Goal: Find specific page/section: Find specific page/section

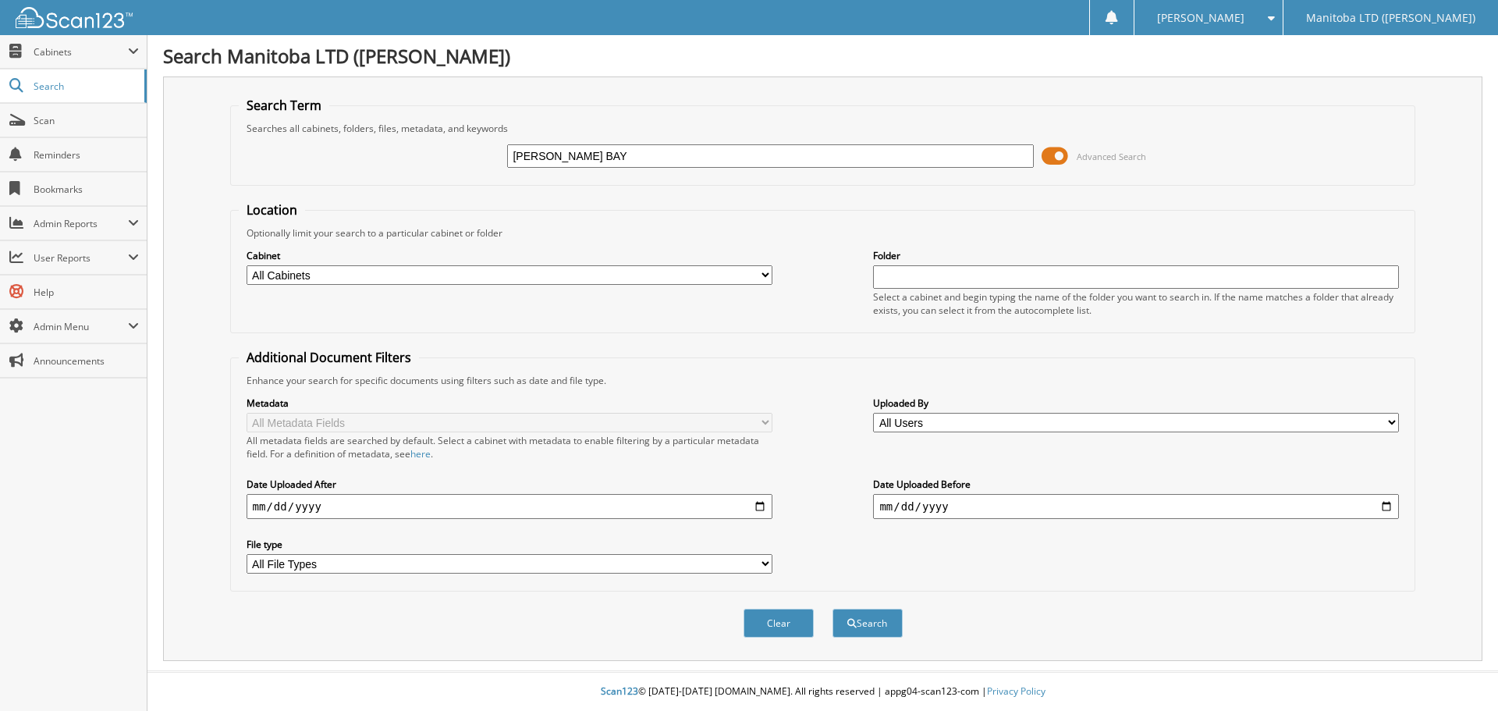
type input "[PERSON_NAME] BAY"
click at [833, 609] on button "Search" at bounding box center [868, 623] width 70 height 29
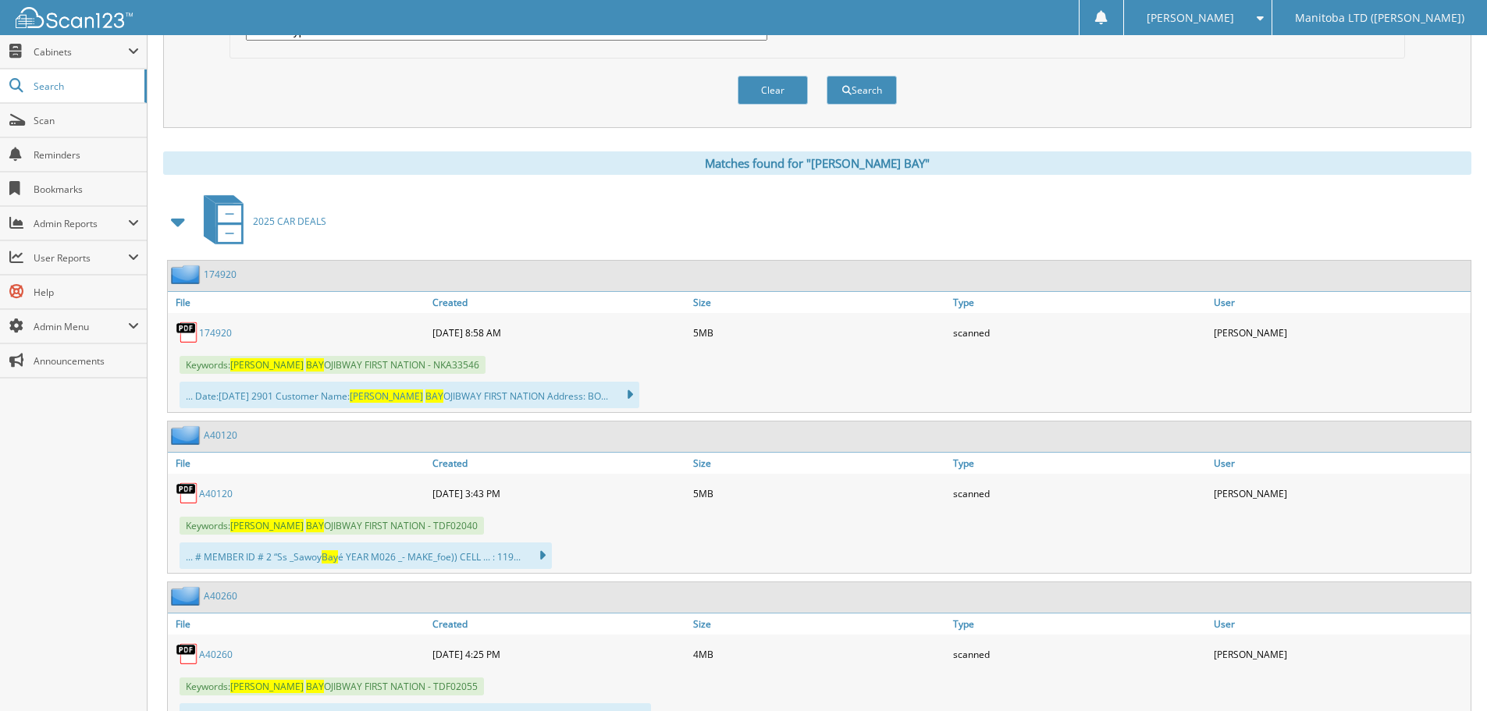
scroll to position [546, 0]
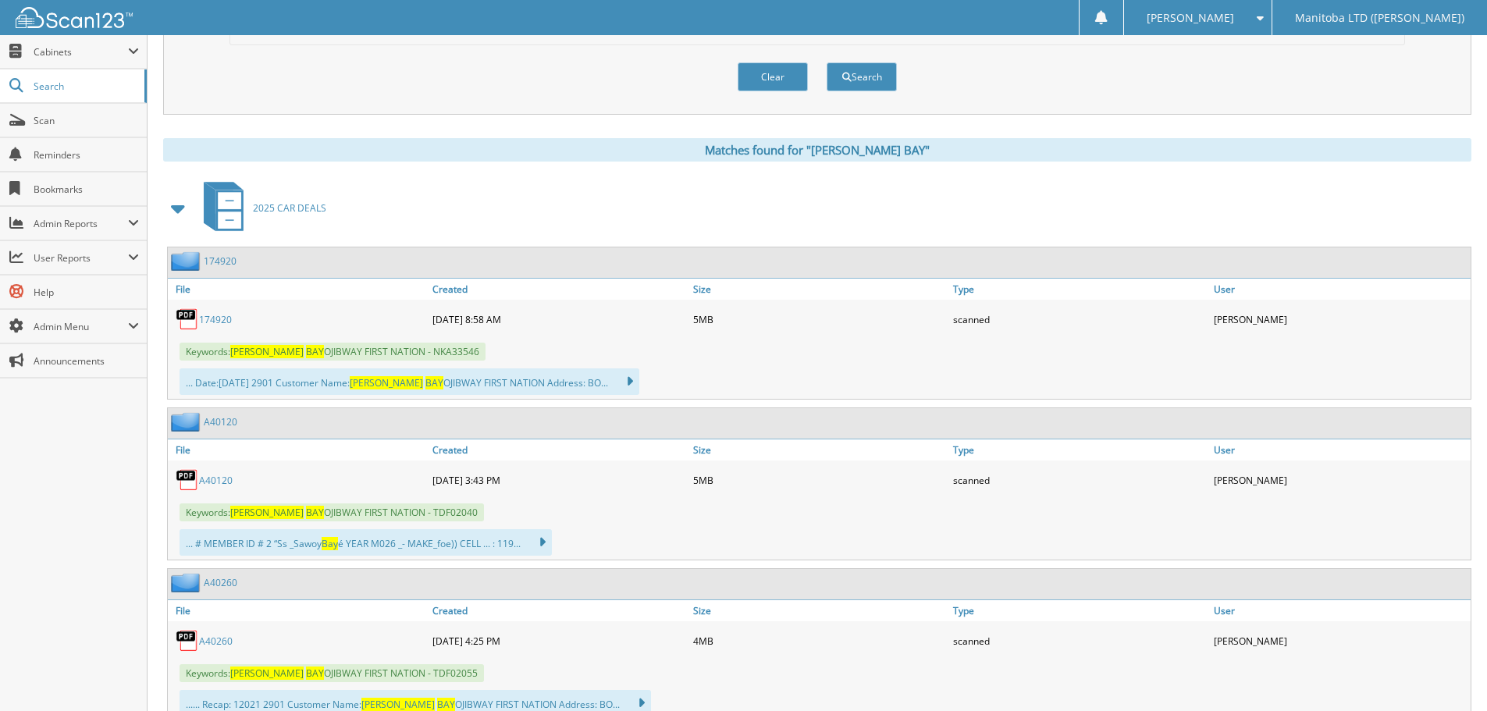
click at [209, 481] on link "A40120" at bounding box center [216, 480] width 34 height 13
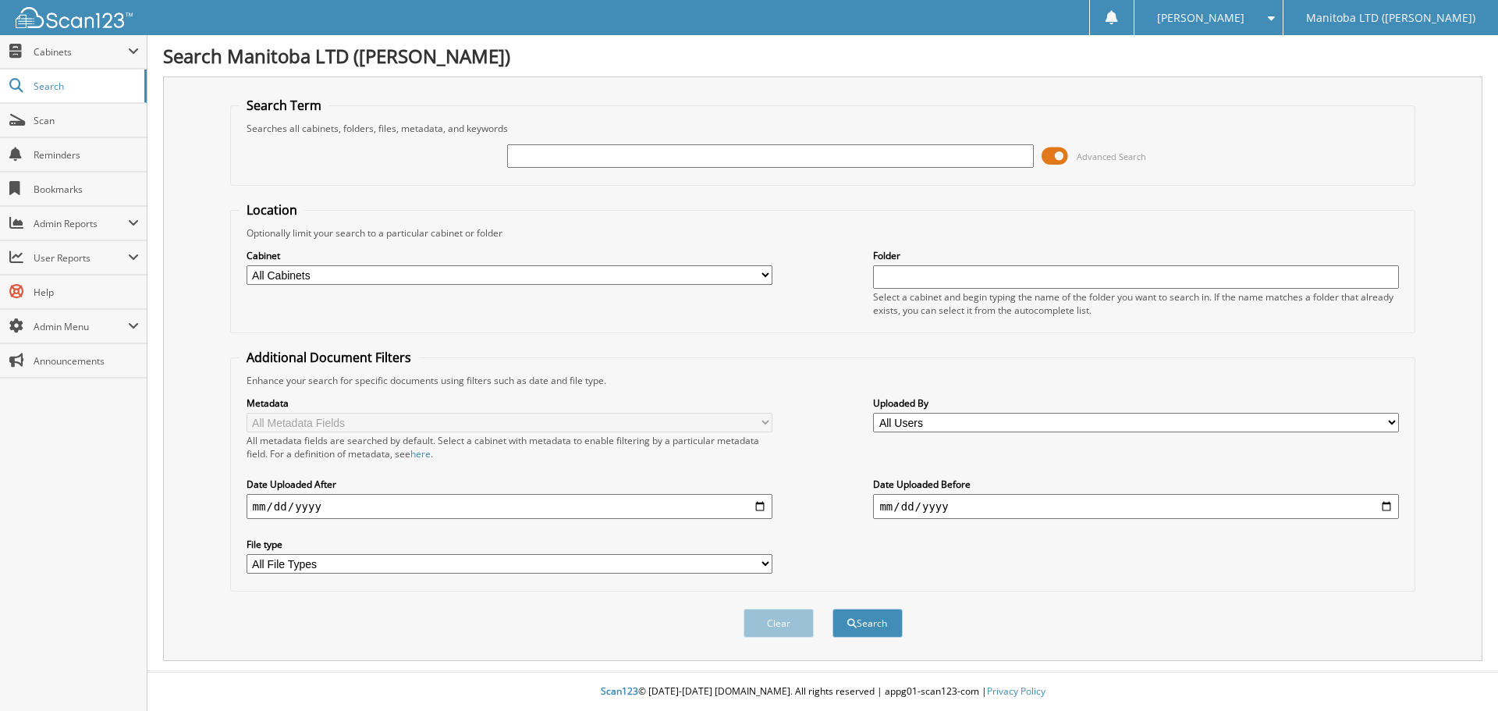
drag, startPoint x: 575, startPoint y: 138, endPoint x: 577, endPoint y: 151, distance: 13.4
click at [577, 144] on div "Advanced Search" at bounding box center [823, 156] width 1169 height 42
click at [586, 173] on div "Advanced Search" at bounding box center [823, 156] width 1169 height 42
click at [598, 157] on input "text" at bounding box center [770, 155] width 526 height 23
type input "A34100"
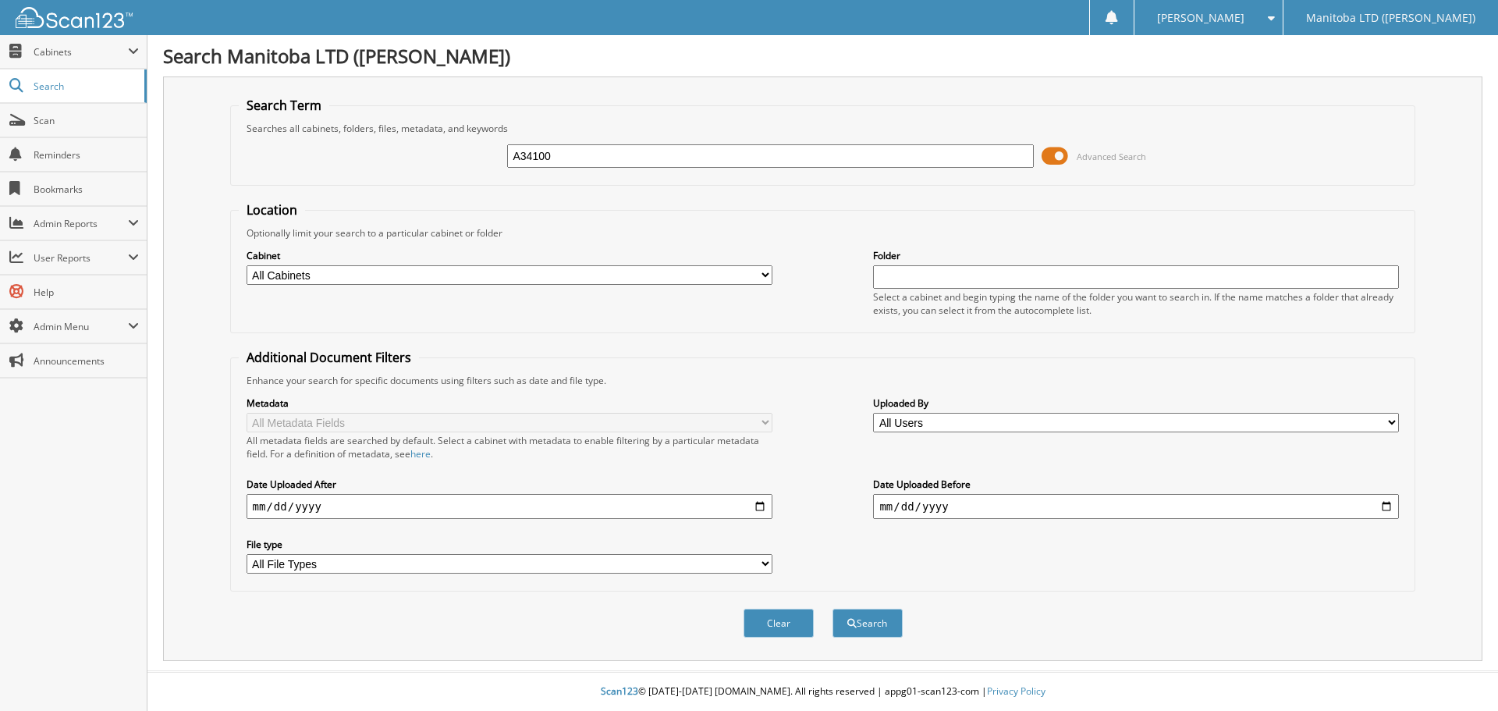
click at [833, 609] on button "Search" at bounding box center [868, 623] width 70 height 29
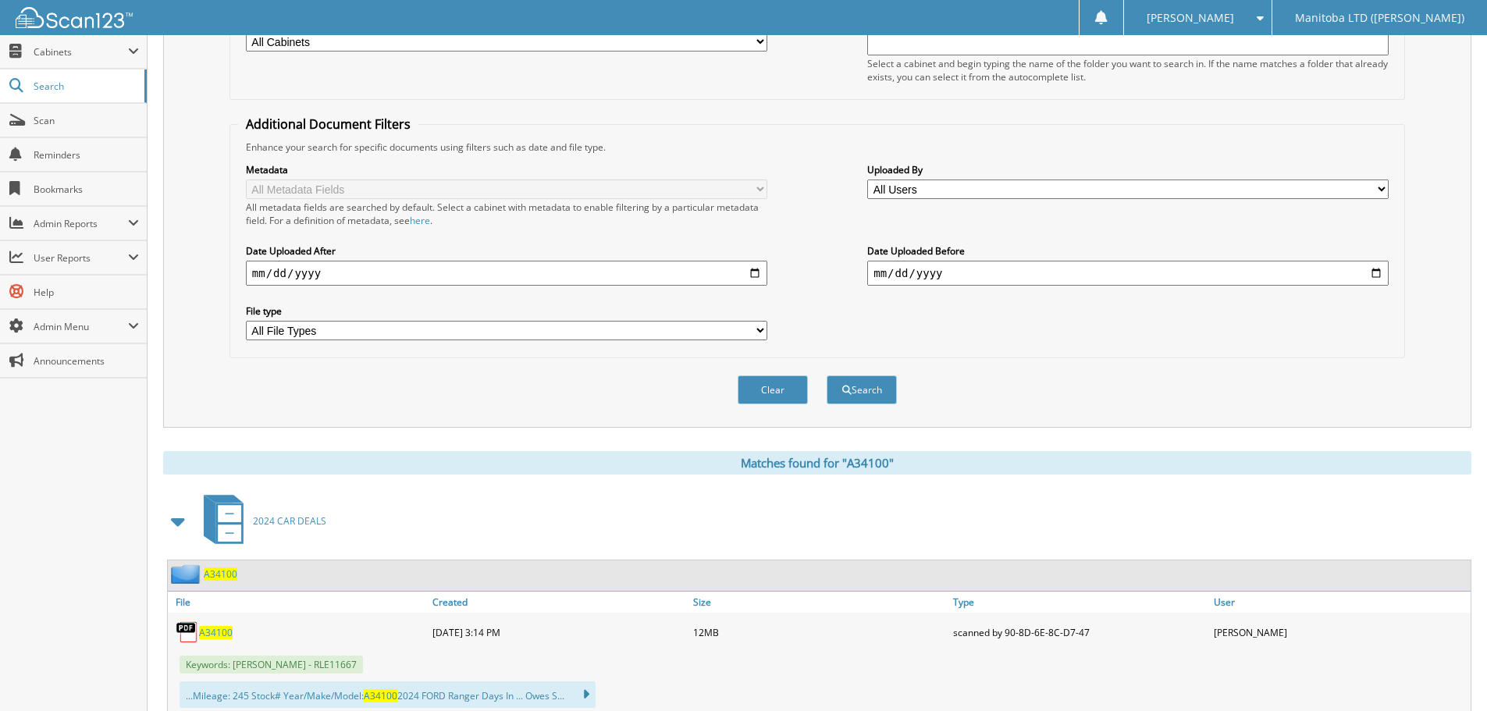
scroll to position [234, 0]
click at [219, 634] on span "A34100" at bounding box center [216, 631] width 34 height 13
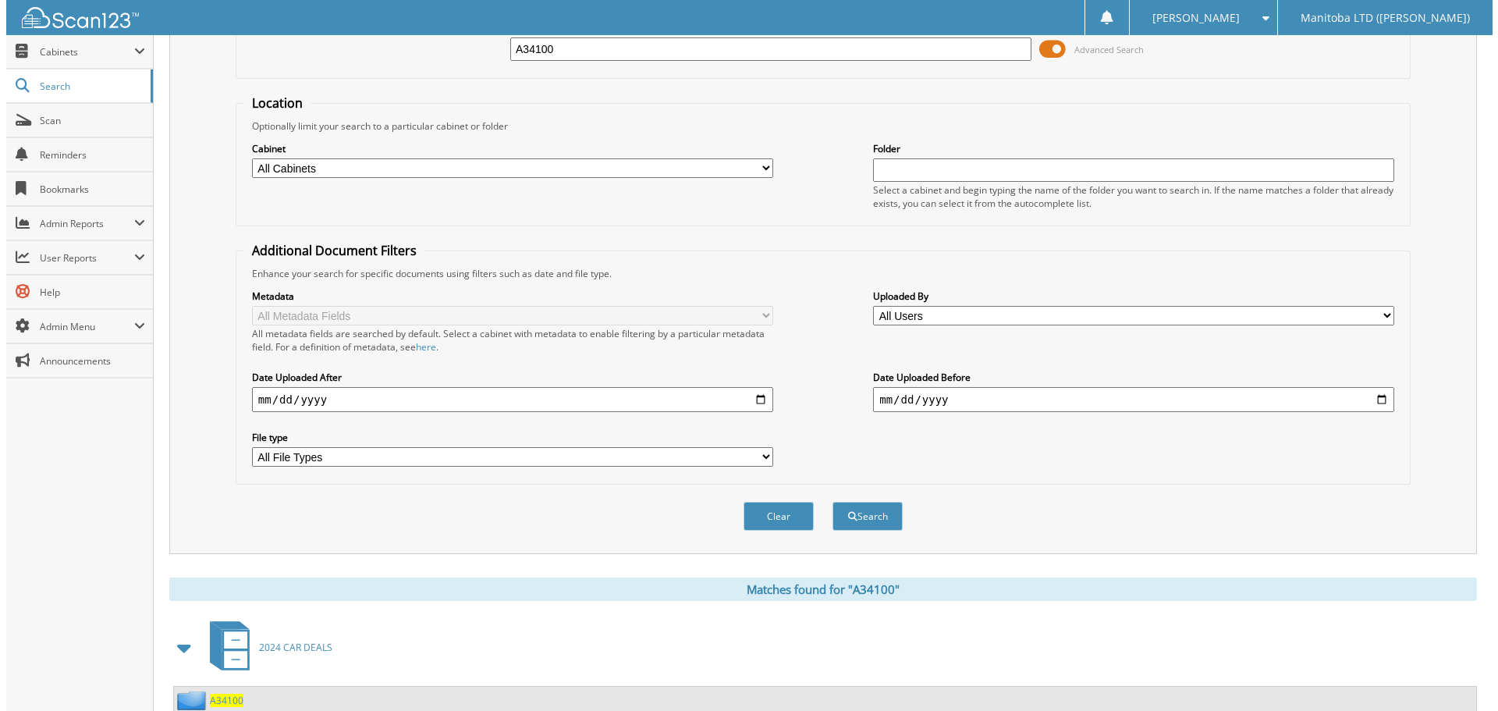
scroll to position [0, 0]
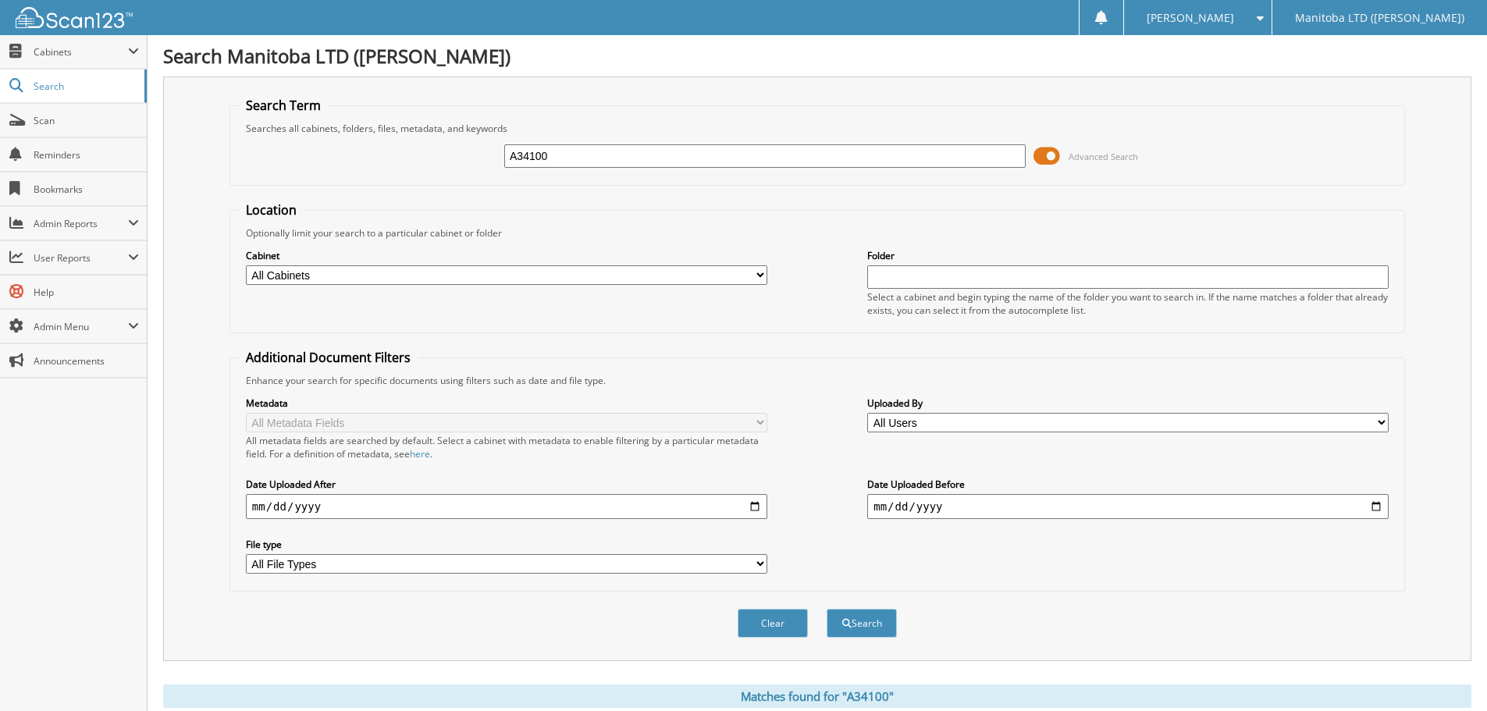
drag, startPoint x: 778, startPoint y: 624, endPoint x: 800, endPoint y: 524, distance: 103.0
click at [776, 620] on button "Clear" at bounding box center [772, 623] width 70 height 29
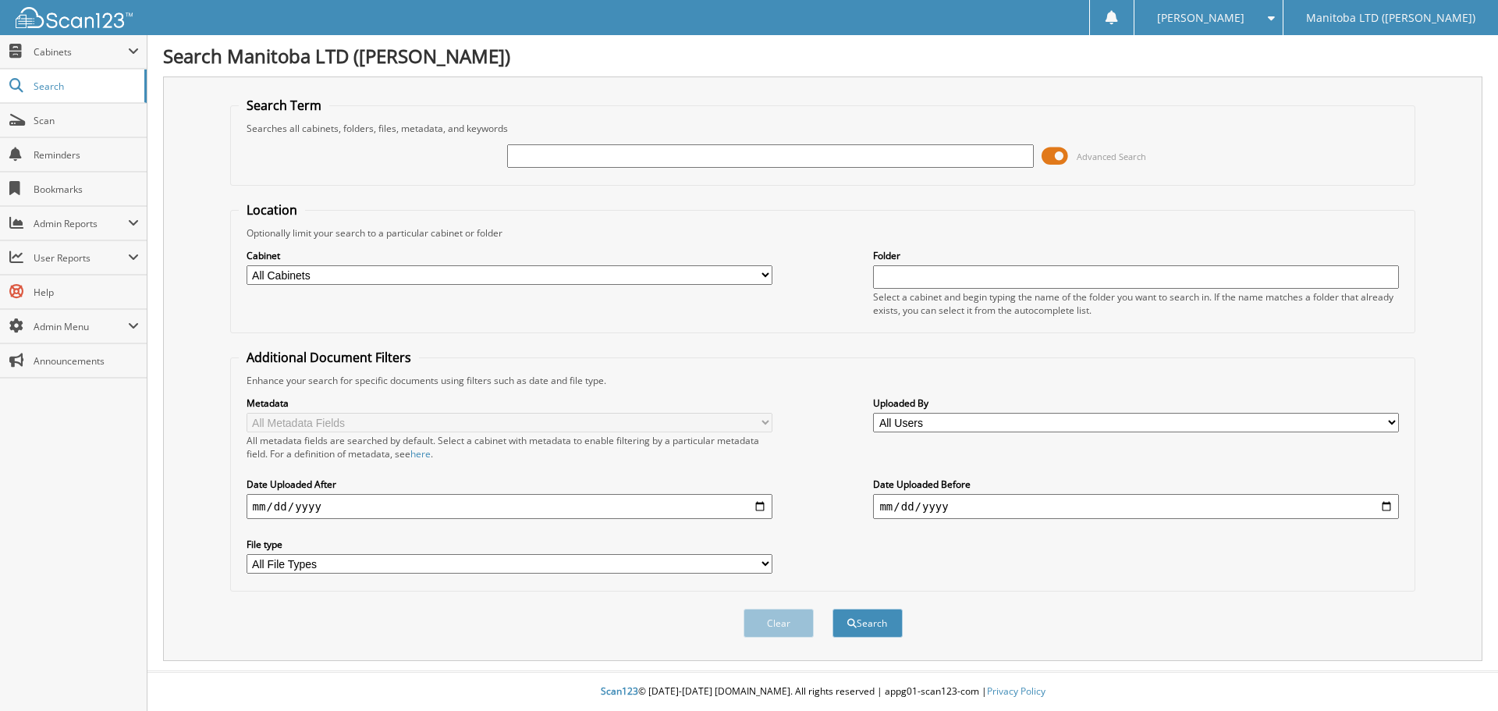
click at [726, 154] on input "text" at bounding box center [770, 155] width 526 height 23
type input "A42400"
click at [833, 609] on button "Search" at bounding box center [868, 623] width 70 height 29
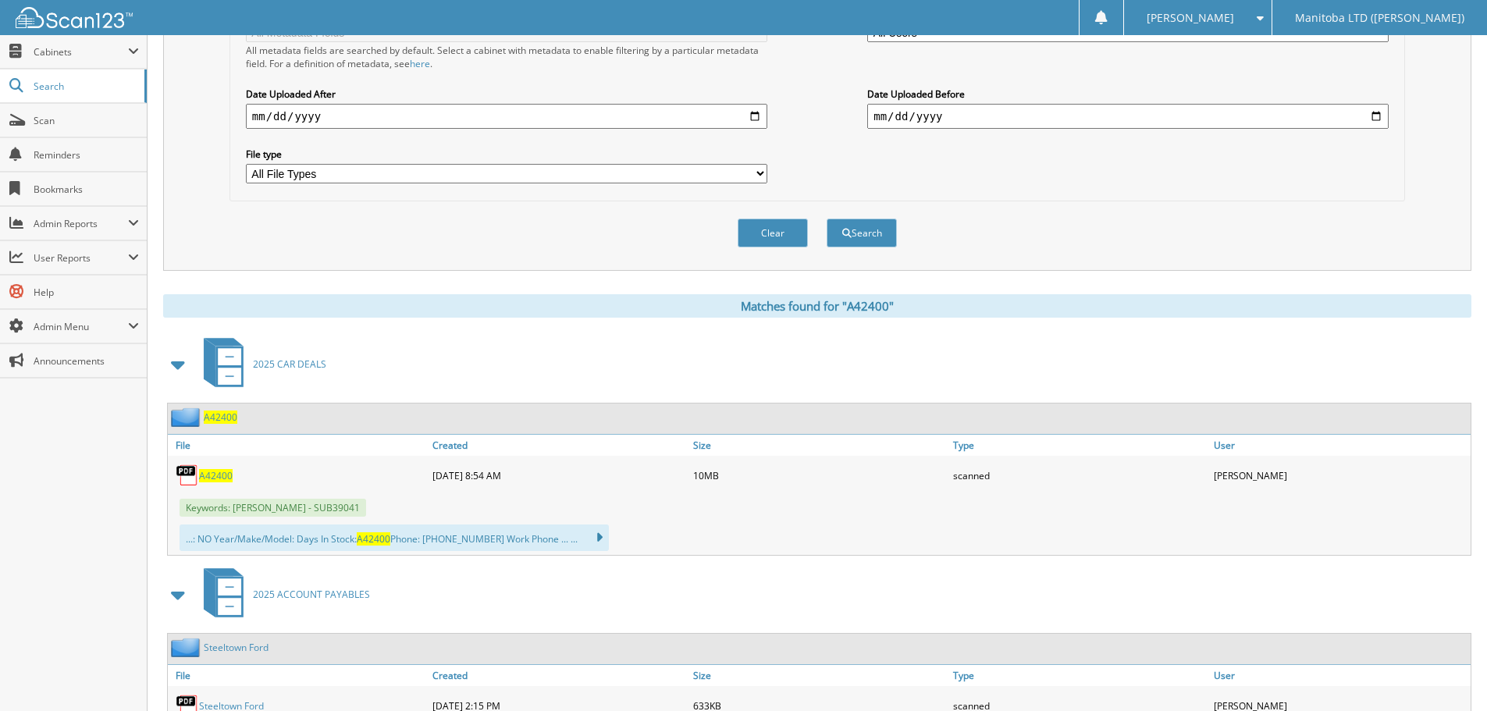
click at [219, 470] on span "A42400" at bounding box center [216, 475] width 34 height 13
click at [750, 222] on button "Clear" at bounding box center [772, 232] width 70 height 29
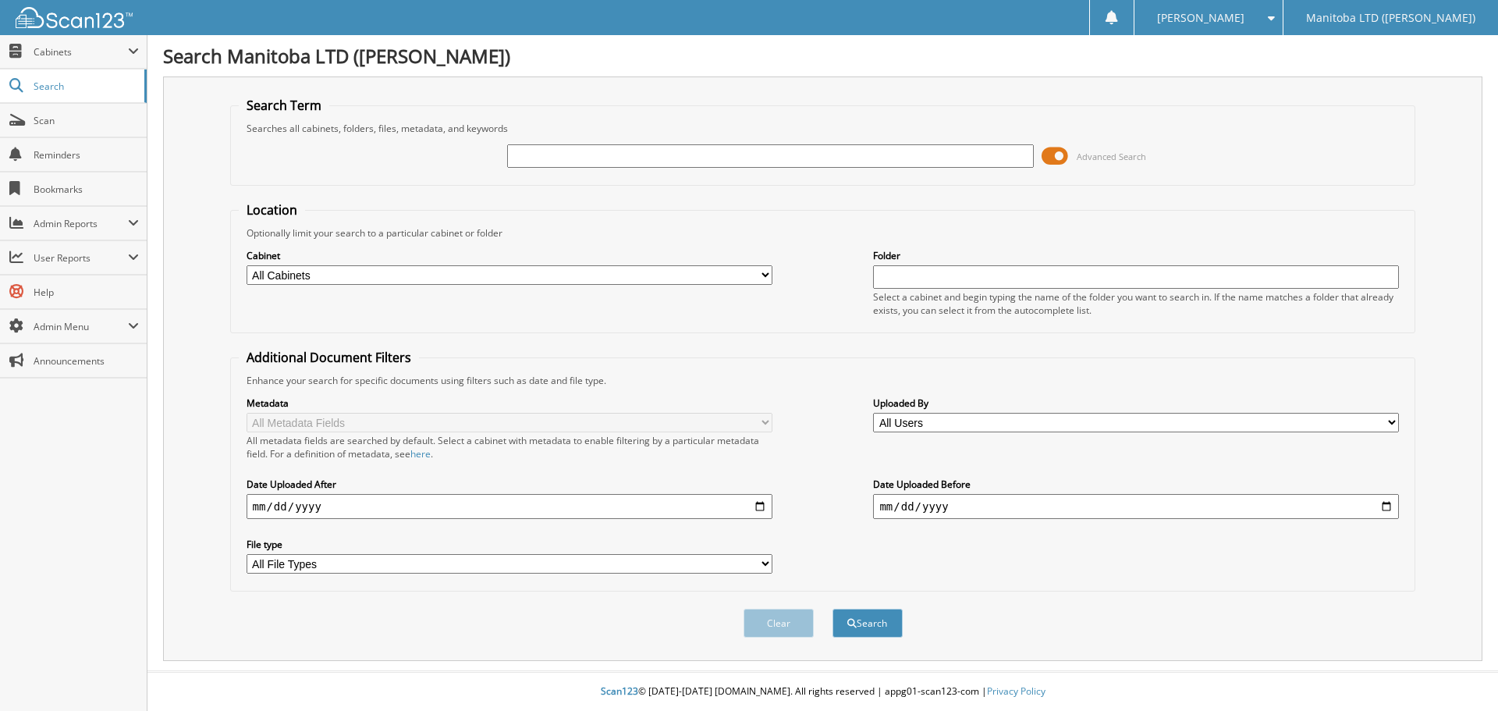
click at [776, 156] on input "text" at bounding box center [770, 155] width 526 height 23
type input "A41830"
click at [833, 609] on button "Search" at bounding box center [868, 623] width 70 height 29
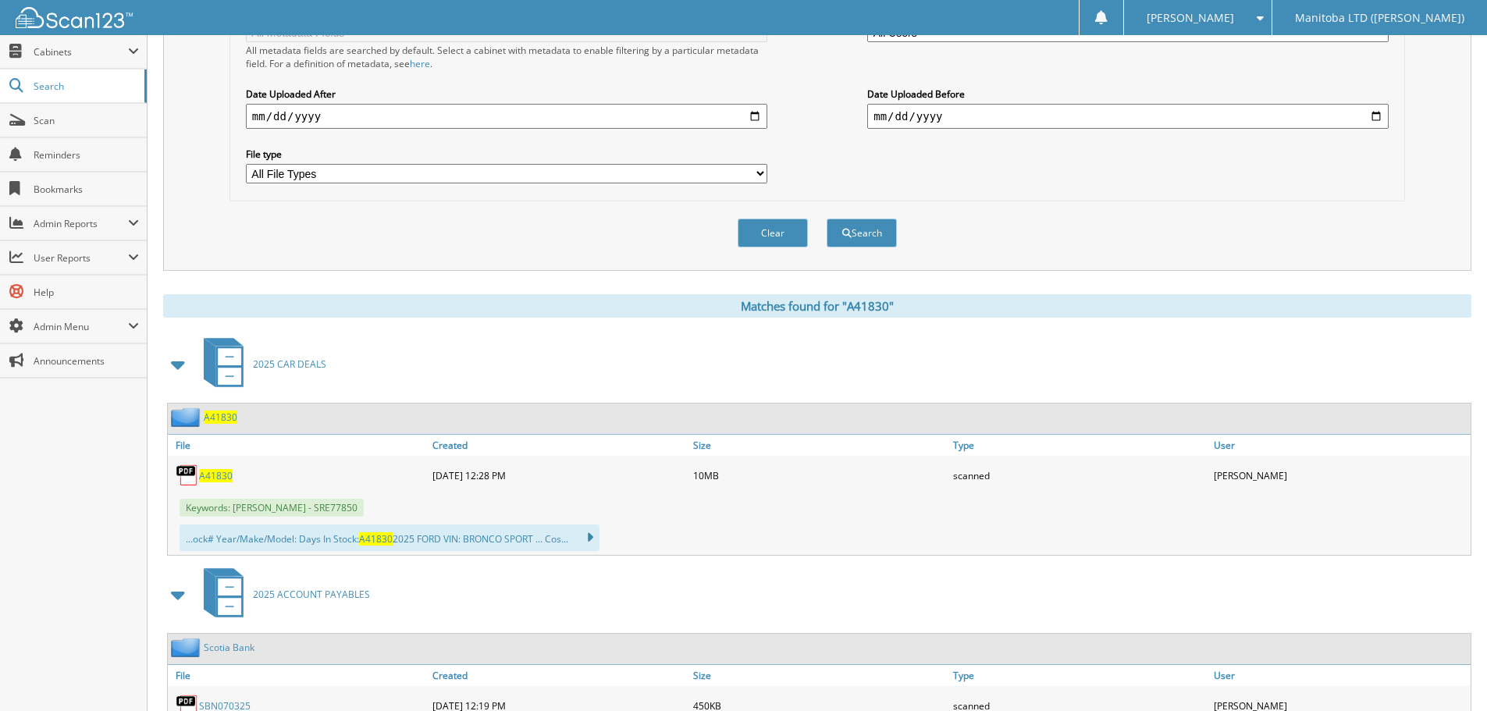
click at [221, 473] on span "A41830" at bounding box center [216, 475] width 34 height 13
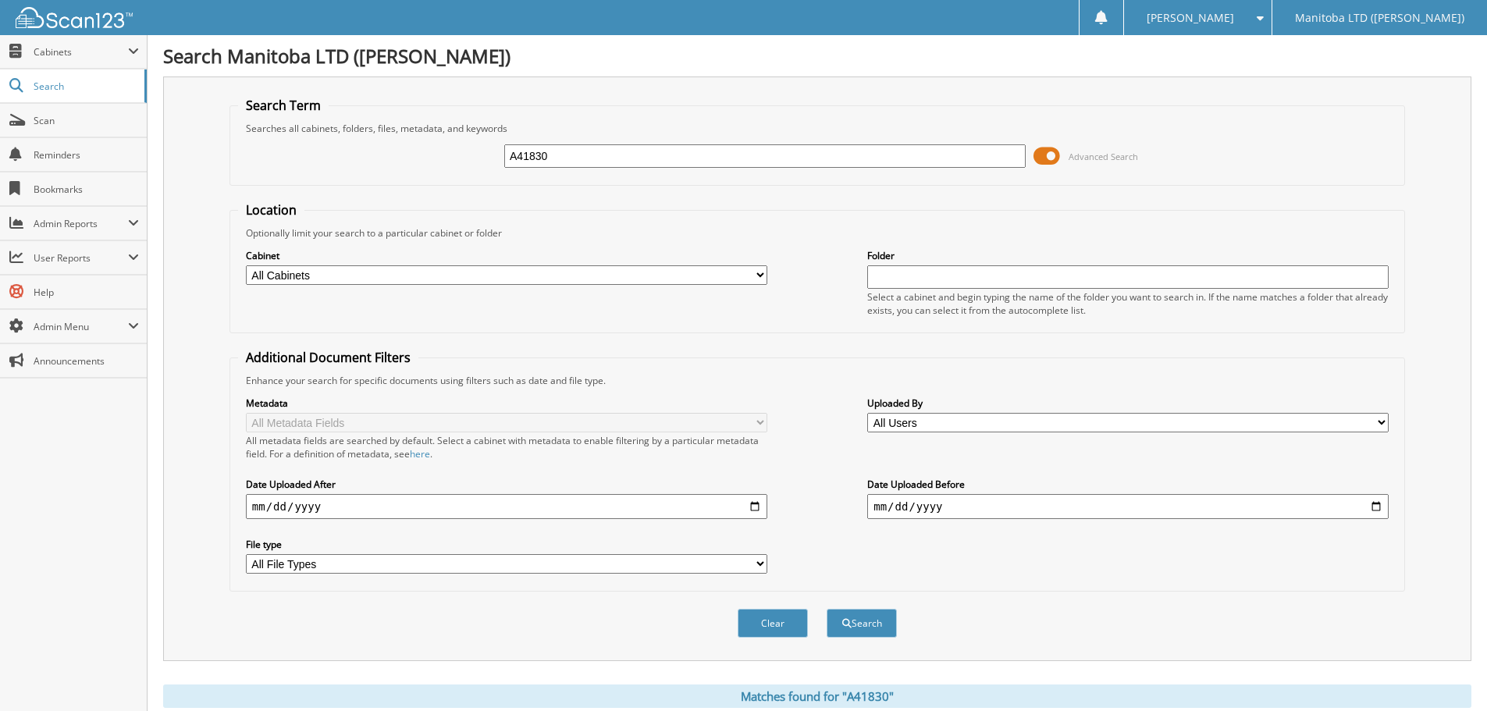
click at [678, 162] on input "A41830" at bounding box center [764, 155] width 521 height 23
type input "A41530"
click at [826, 609] on button "Search" at bounding box center [861, 623] width 70 height 29
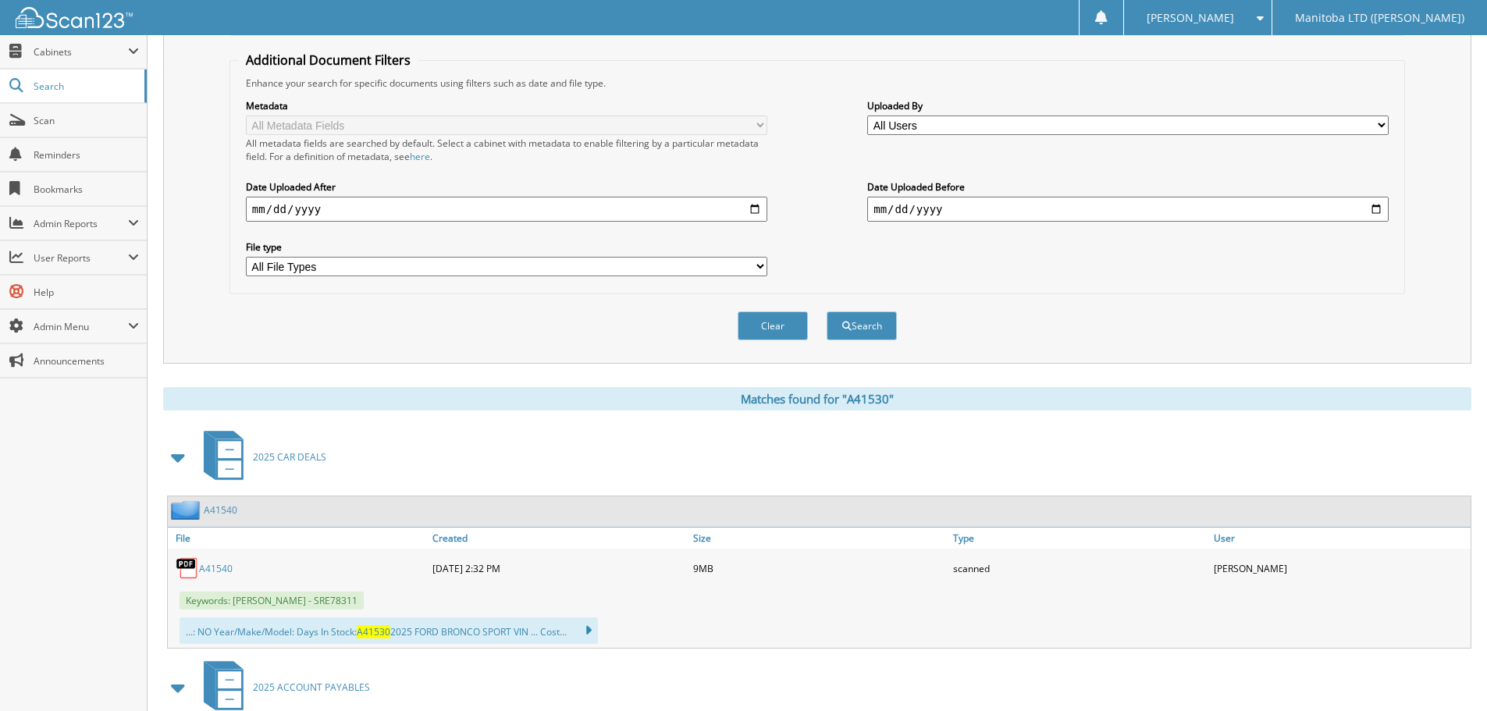
scroll to position [390, 0]
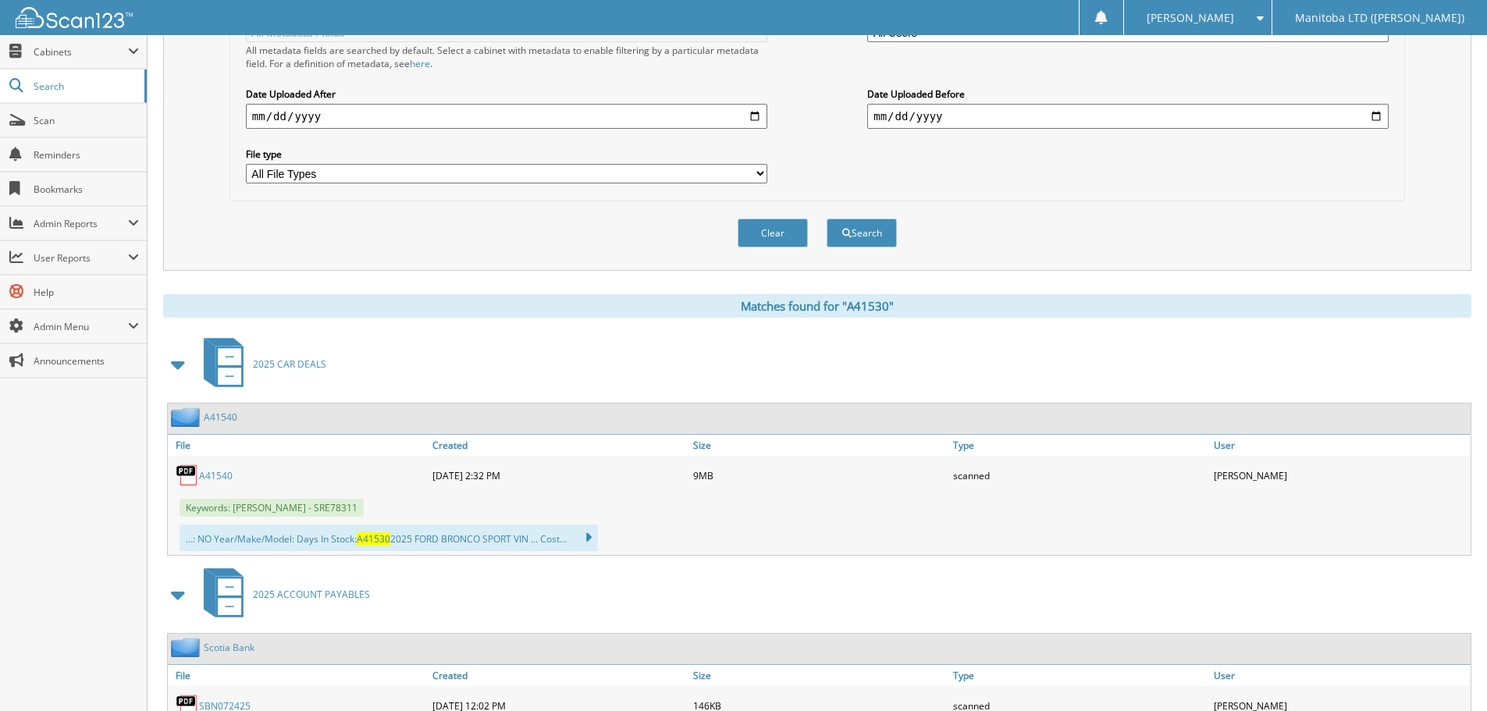
click at [211, 478] on link "A41540" at bounding box center [216, 475] width 34 height 13
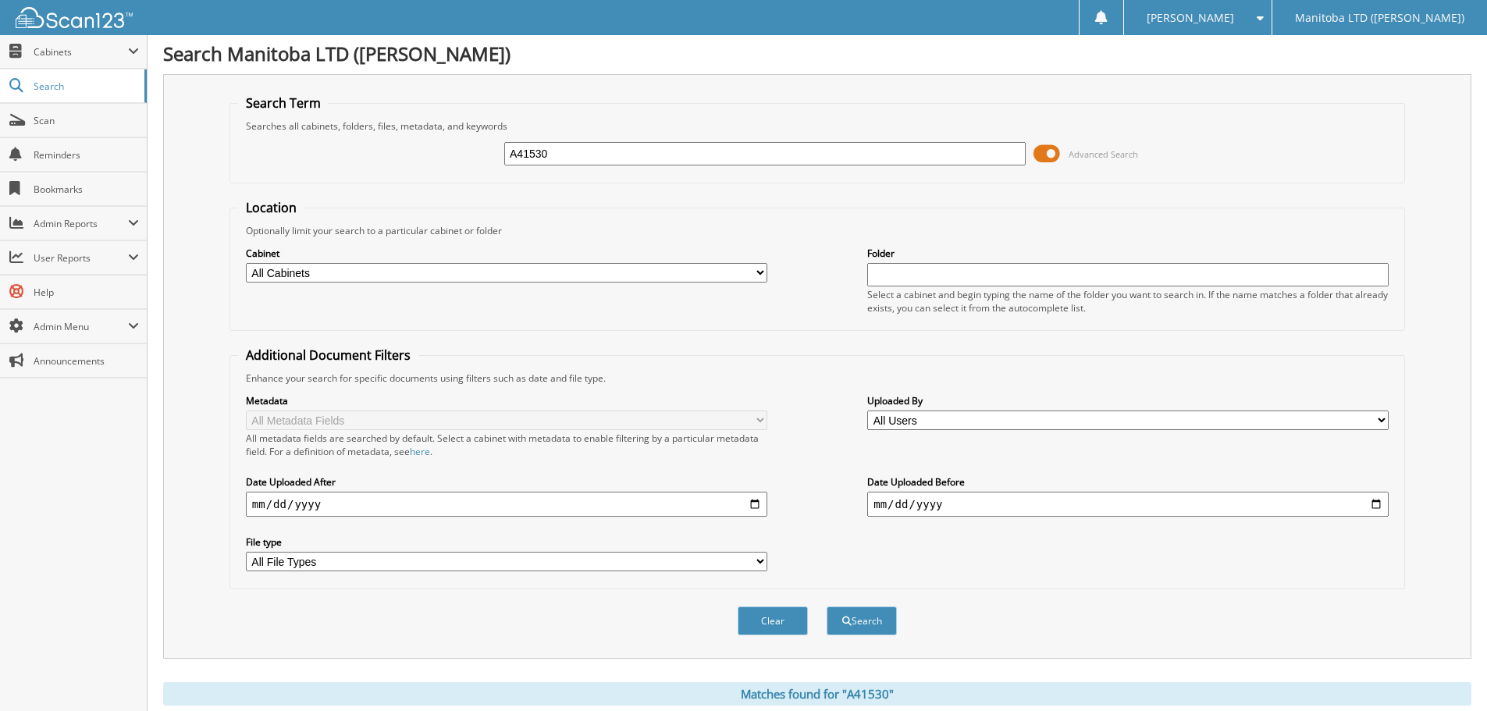
scroll to position [0, 0]
click at [709, 162] on input "A41530" at bounding box center [764, 155] width 521 height 23
type input "A41820"
click at [826, 609] on button "Search" at bounding box center [861, 623] width 70 height 29
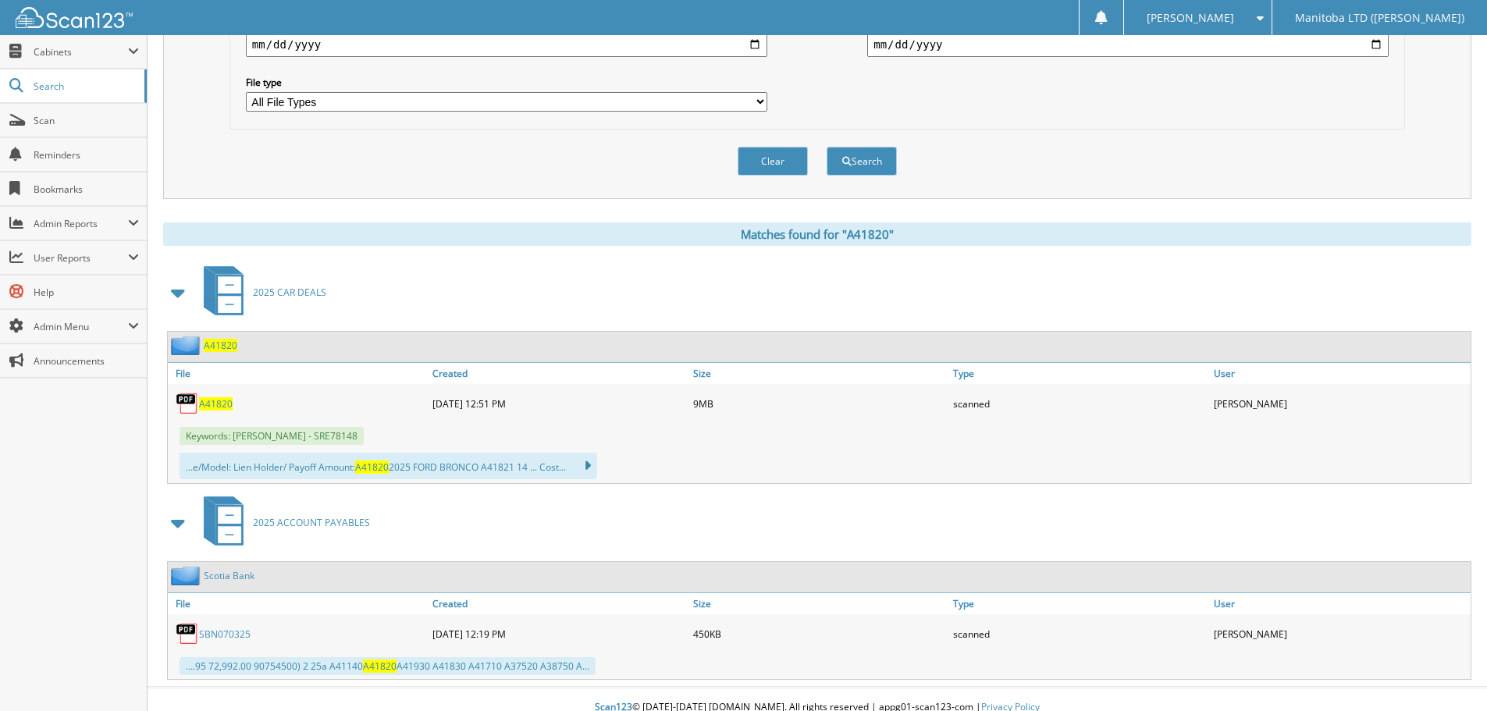
scroll to position [468, 0]
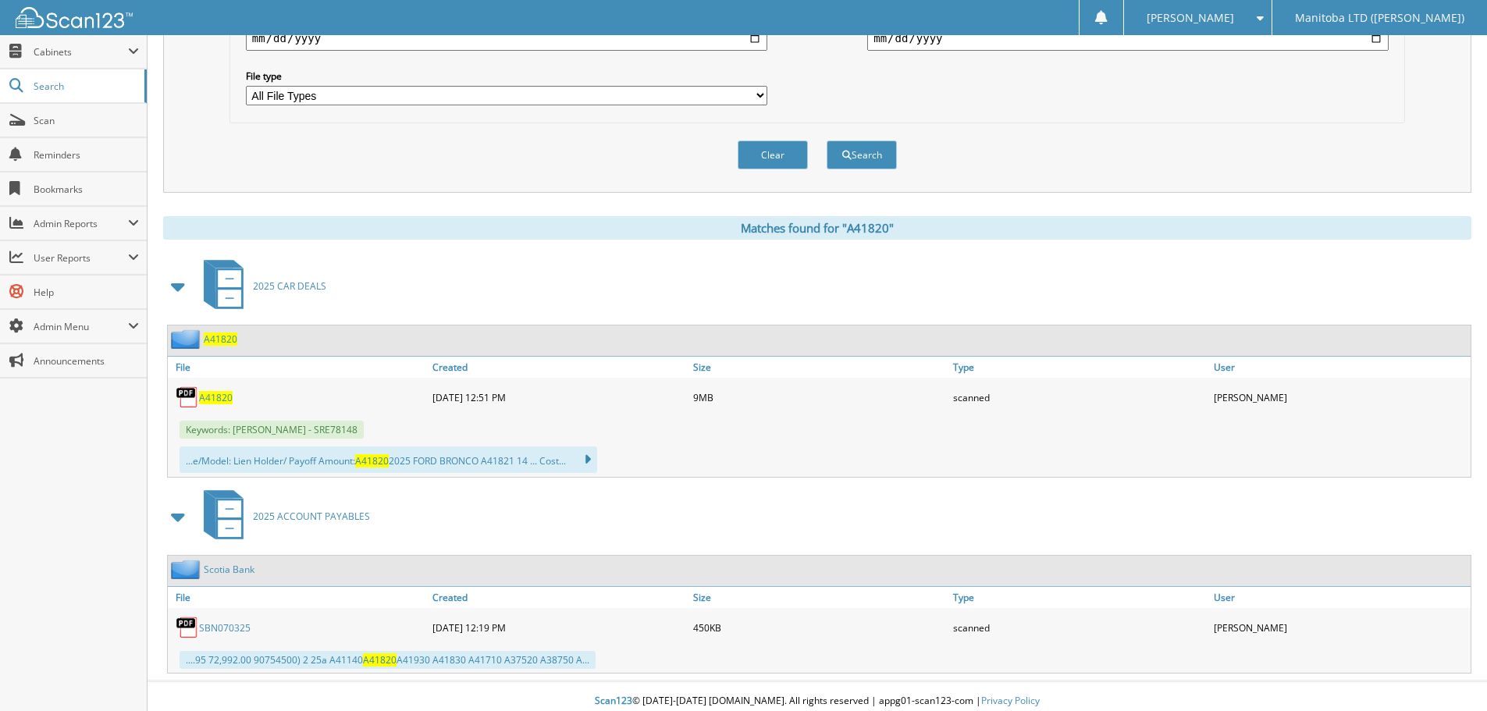
click at [220, 400] on span "A41820" at bounding box center [216, 397] width 34 height 13
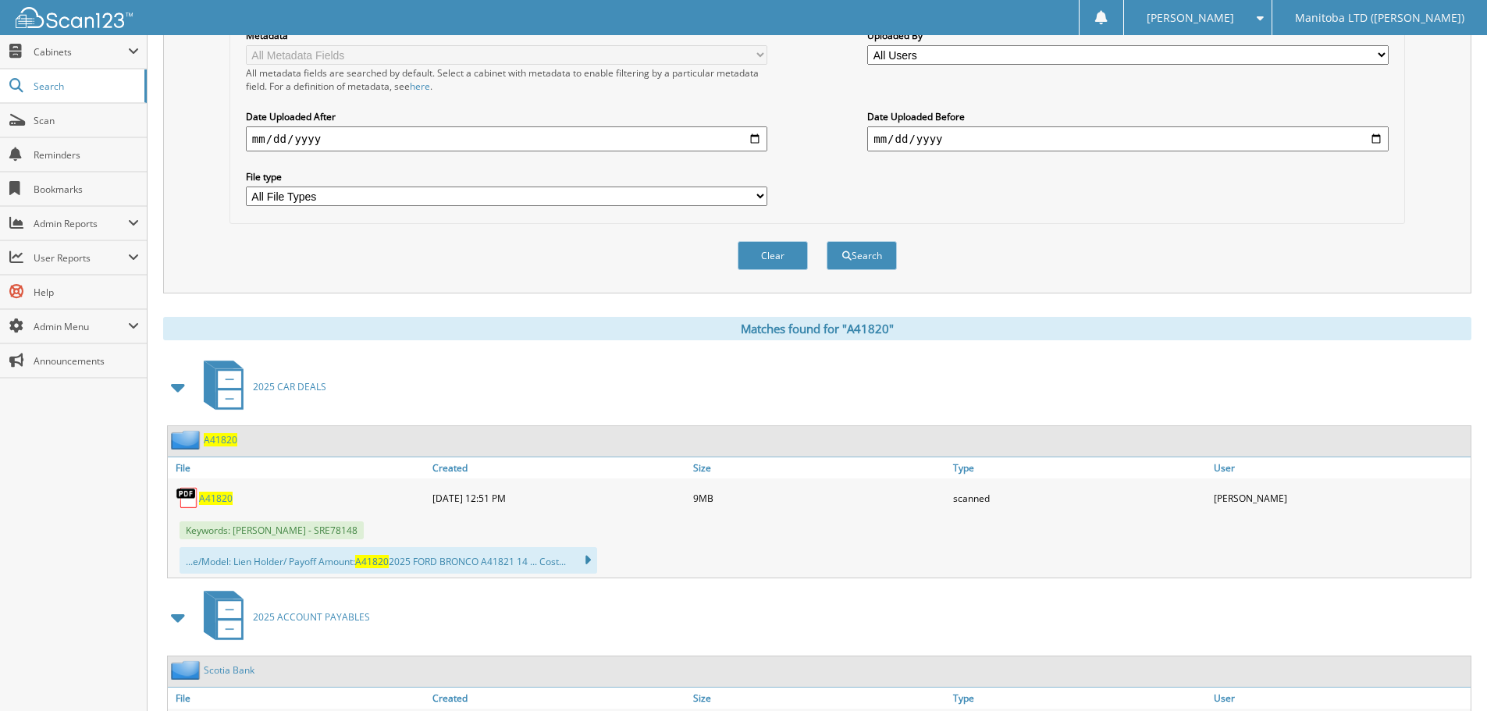
scroll to position [78, 0]
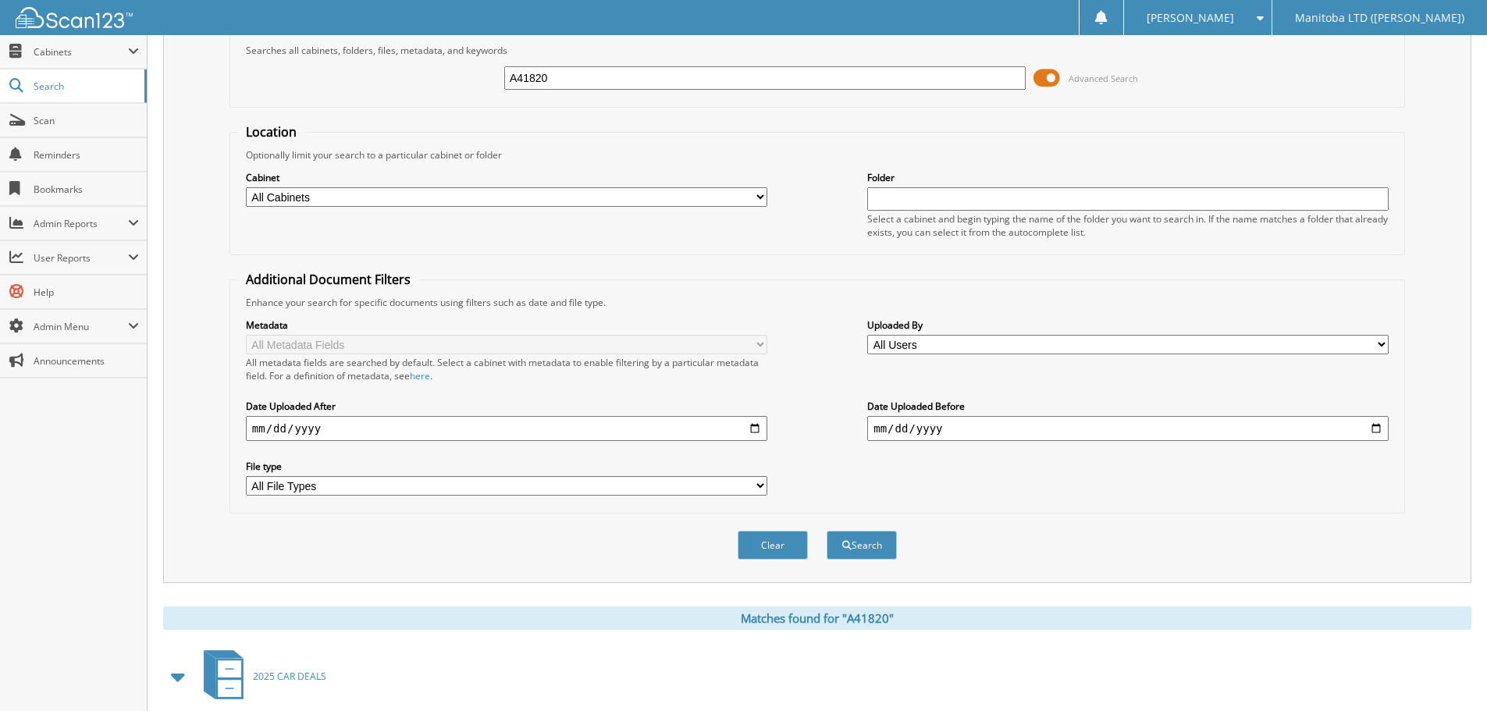
click at [774, 77] on input "A41820" at bounding box center [764, 77] width 521 height 23
type input "A41540"
click at [826, 531] on button "Search" at bounding box center [861, 545] width 70 height 29
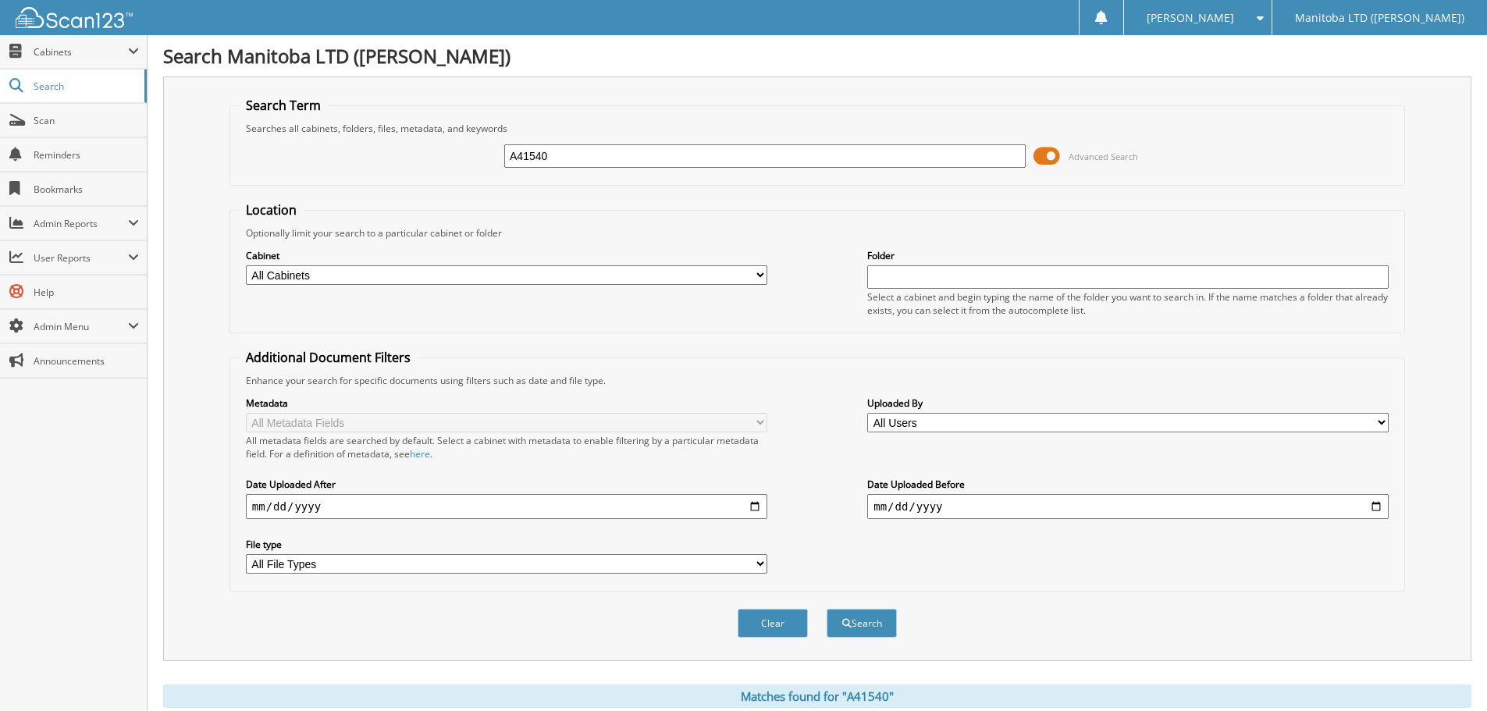
scroll to position [390, 0]
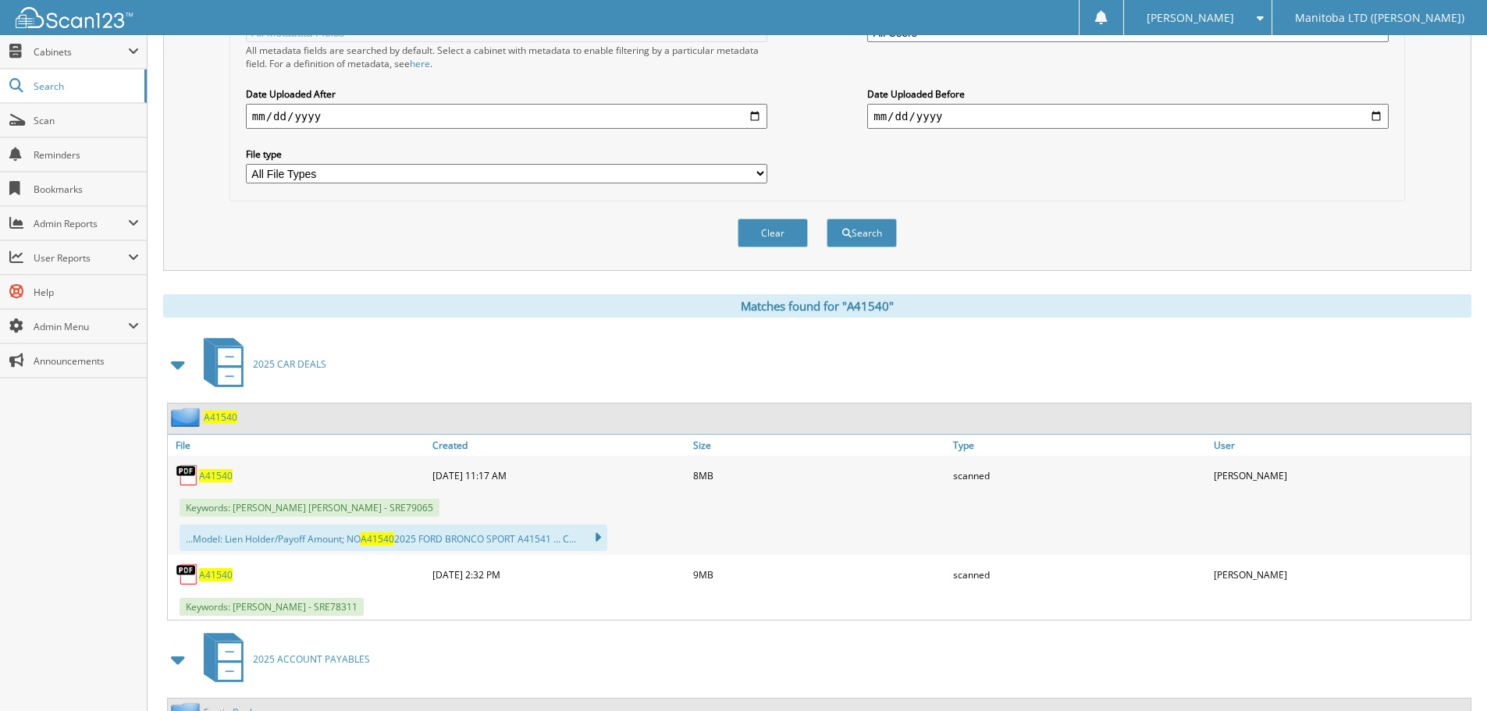
click at [204, 468] on div "A41540" at bounding box center [298, 475] width 261 height 31
click at [208, 474] on span "A41540" at bounding box center [216, 475] width 34 height 13
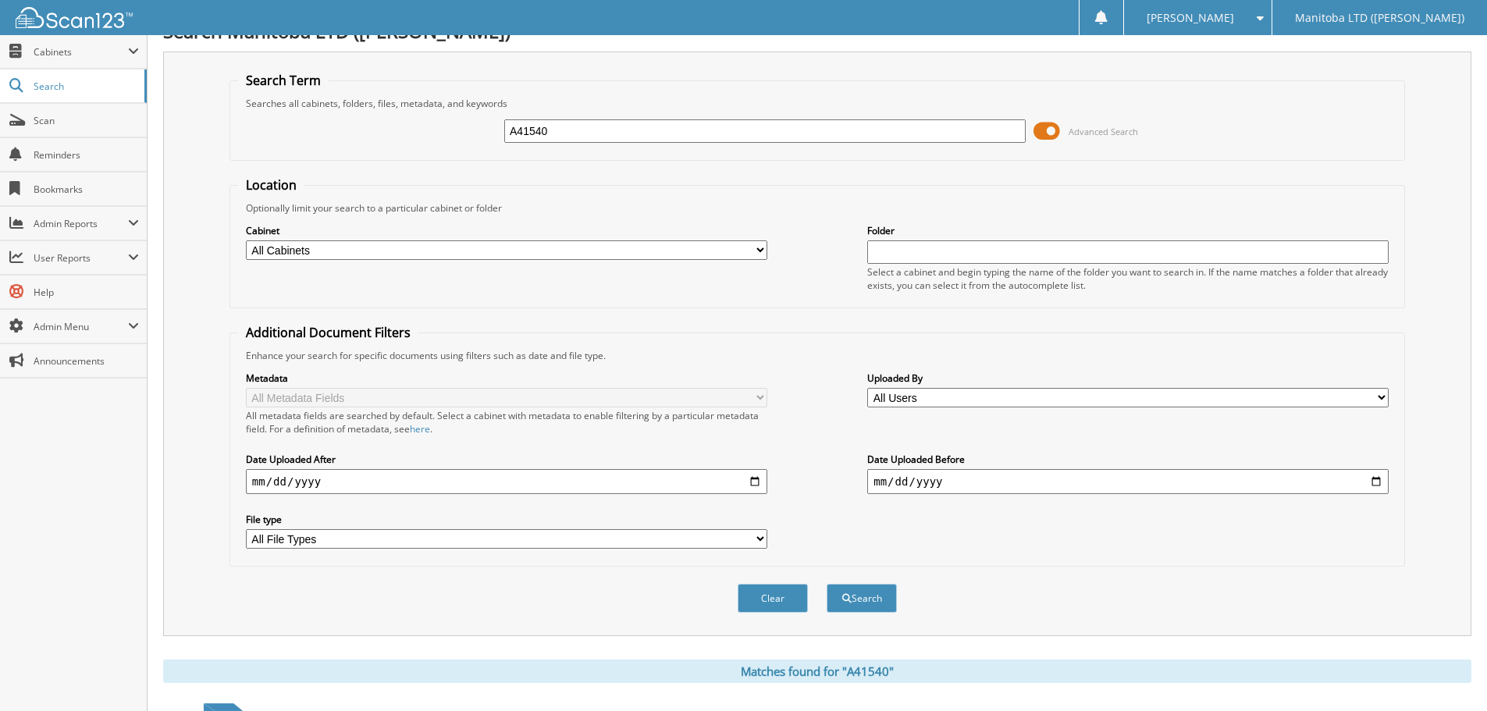
scroll to position [0, 0]
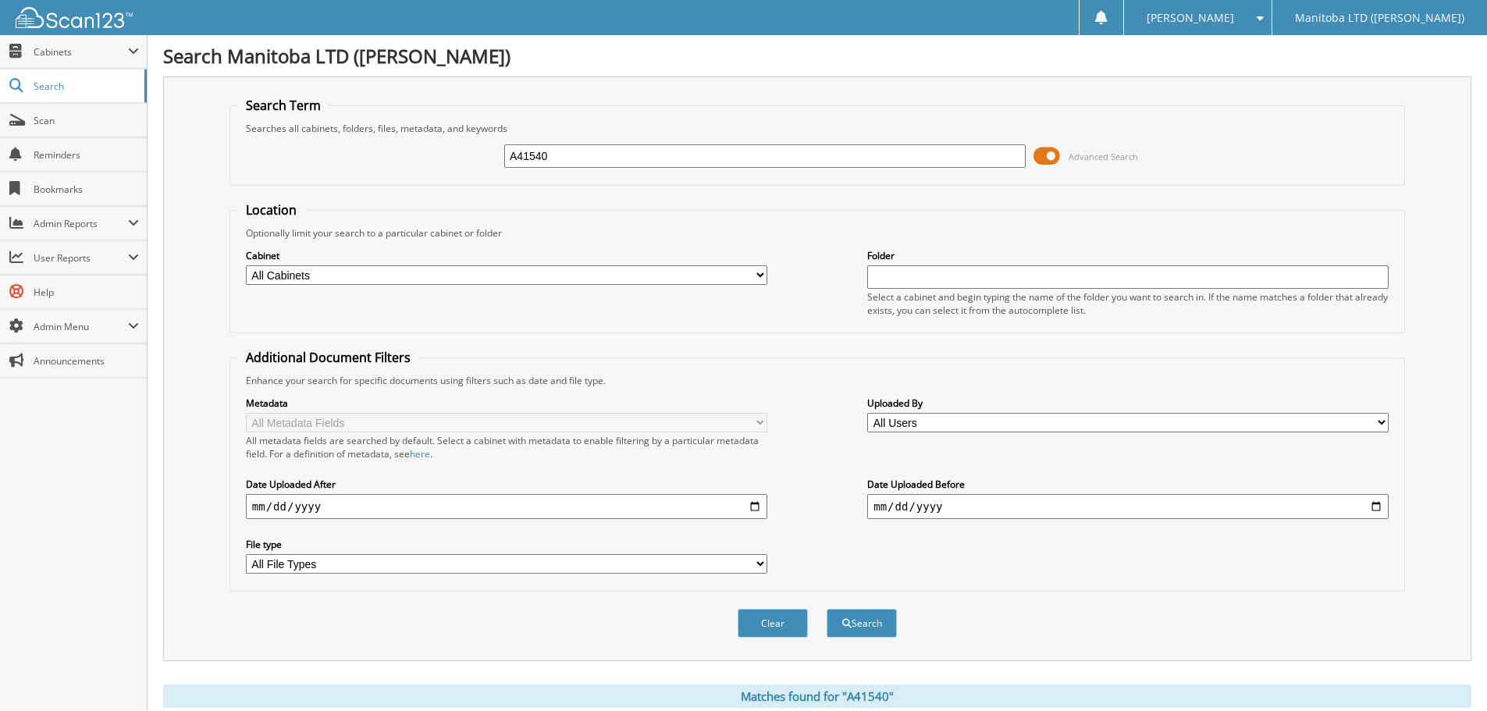
click at [655, 150] on input "A41540" at bounding box center [764, 155] width 521 height 23
type input "A38560"
click at [826, 609] on button "Search" at bounding box center [861, 623] width 70 height 29
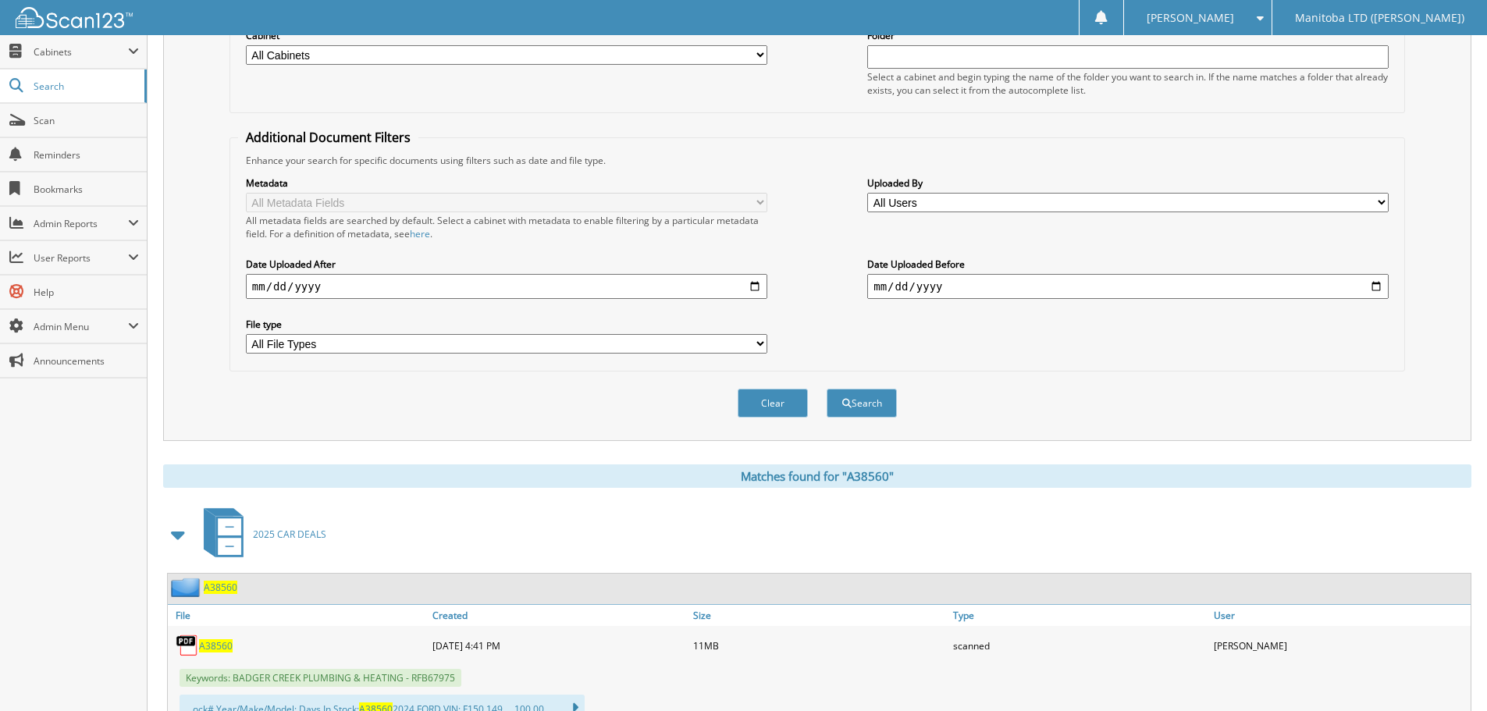
scroll to position [234, 0]
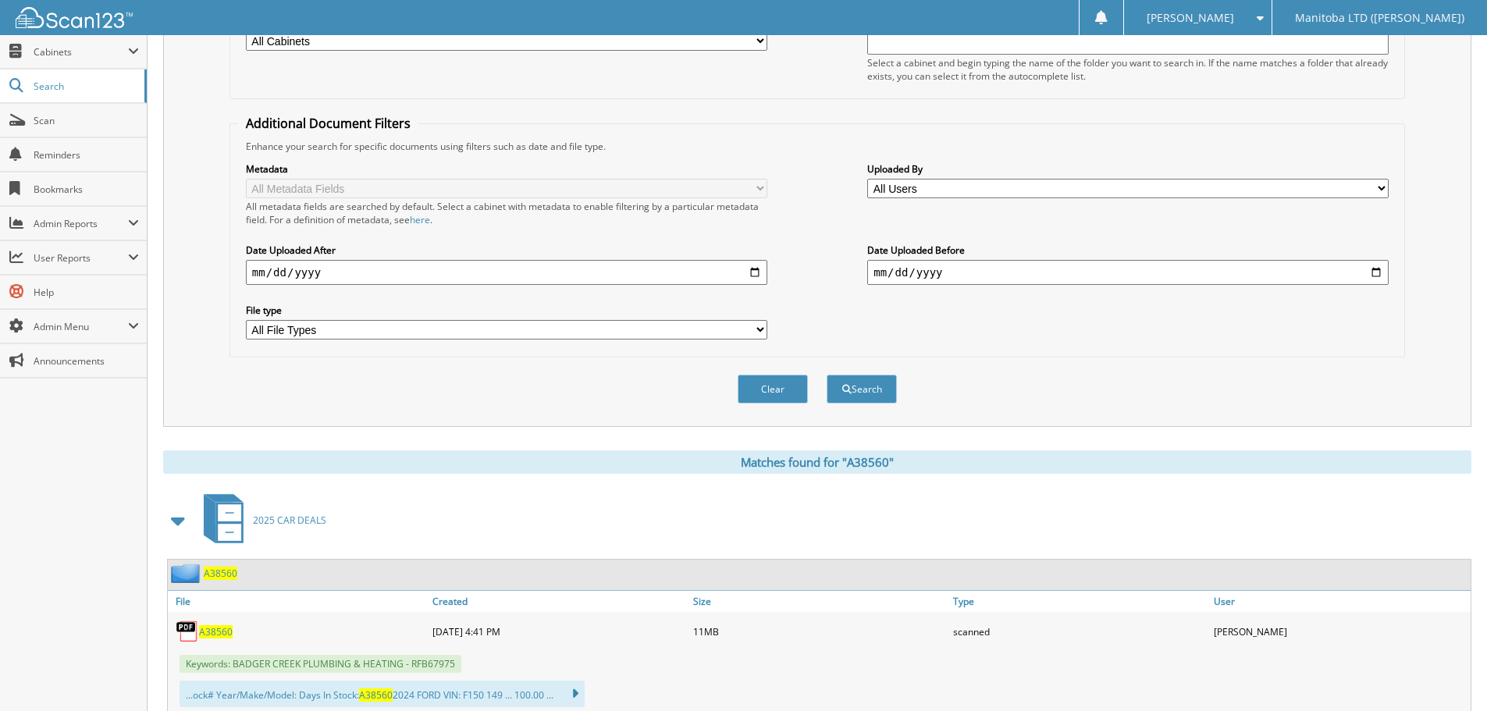
click at [217, 634] on span "A38560" at bounding box center [216, 631] width 34 height 13
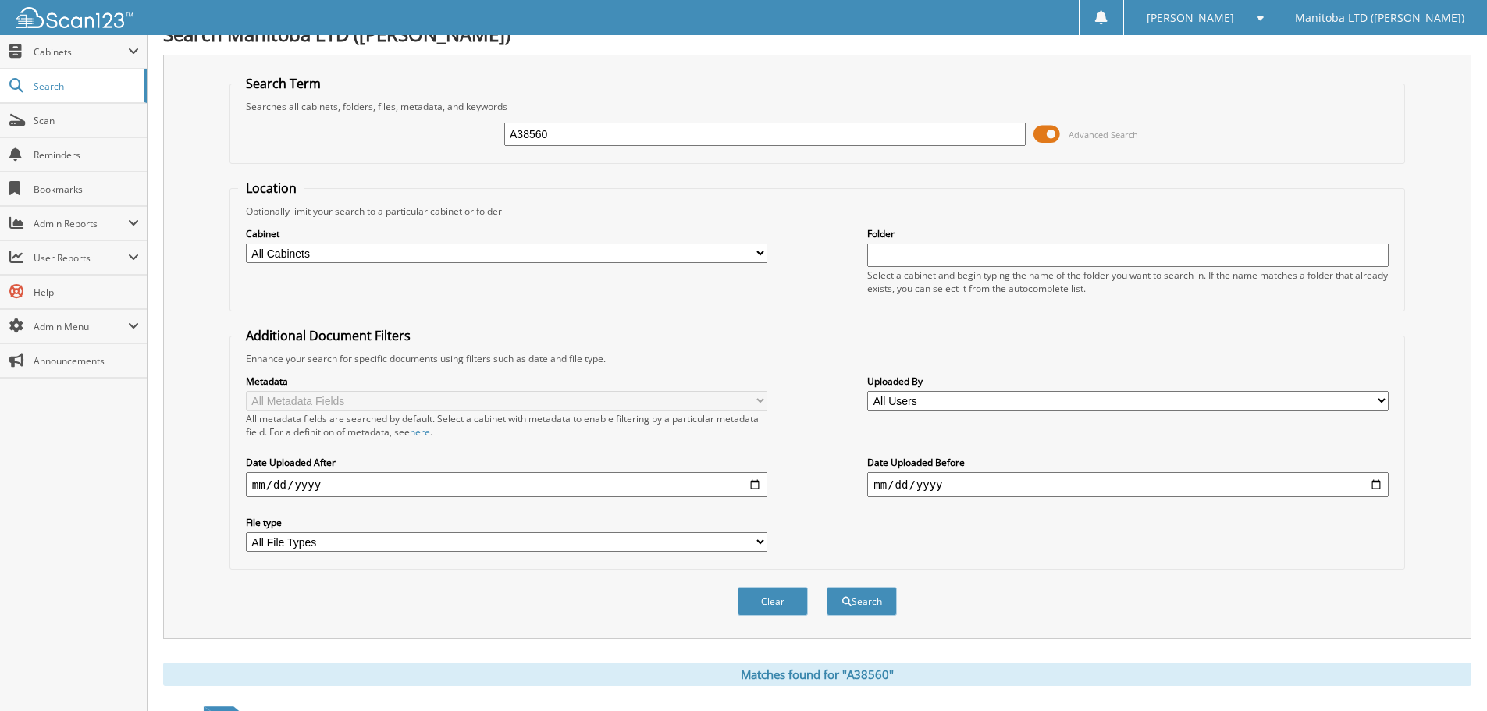
scroll to position [0, 0]
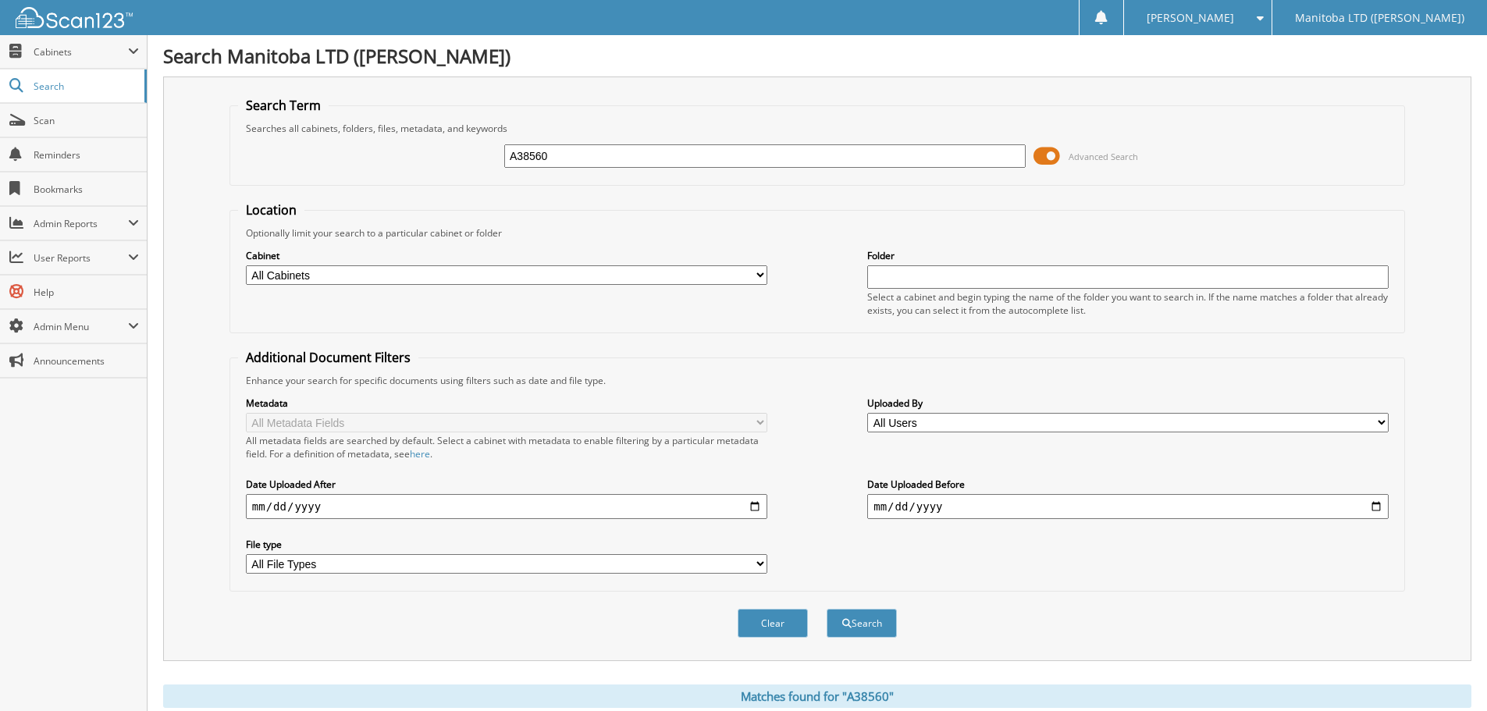
click at [797, 162] on input "A38560" at bounding box center [764, 155] width 521 height 23
type input "174800"
click at [826, 609] on button "Search" at bounding box center [861, 623] width 70 height 29
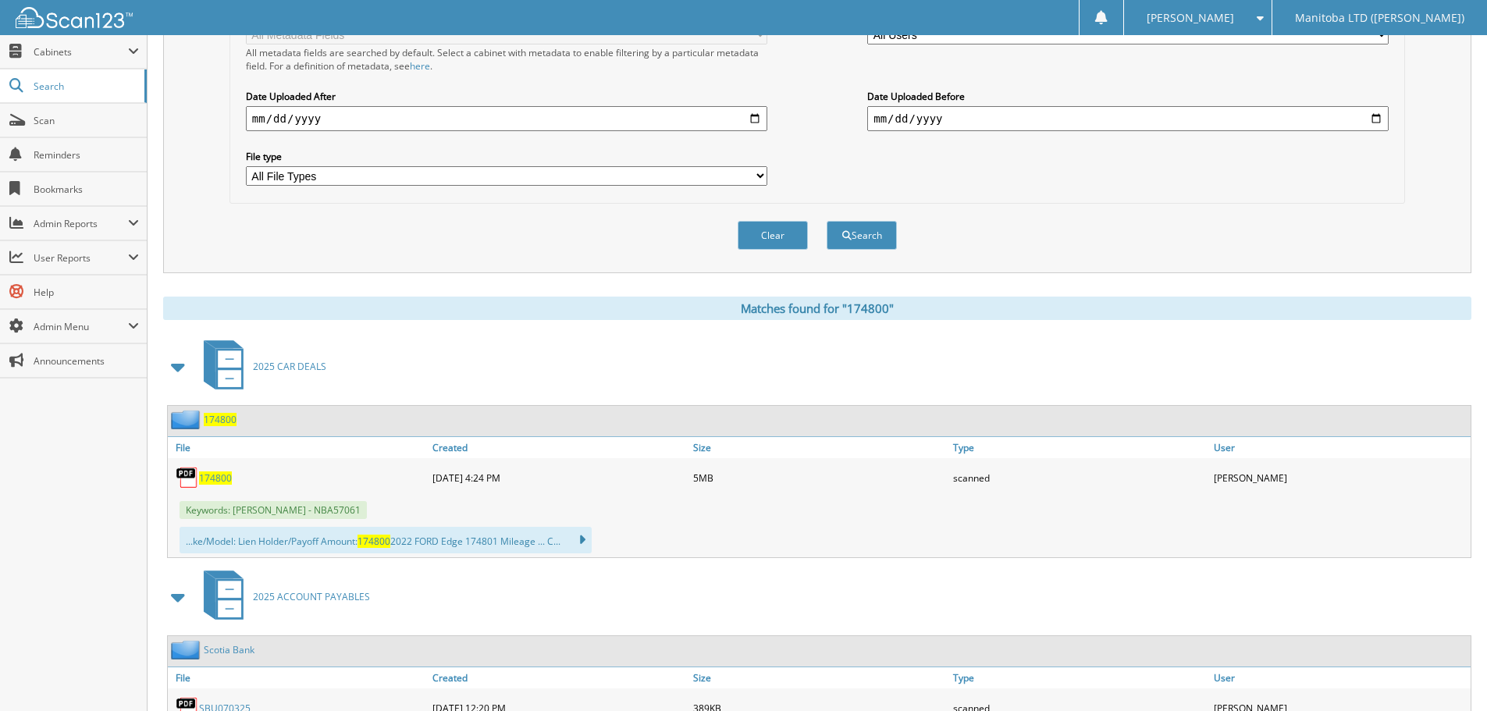
scroll to position [390, 0]
click at [226, 475] on span "174800" at bounding box center [215, 475] width 33 height 13
